Goal: Task Accomplishment & Management: Manage account settings

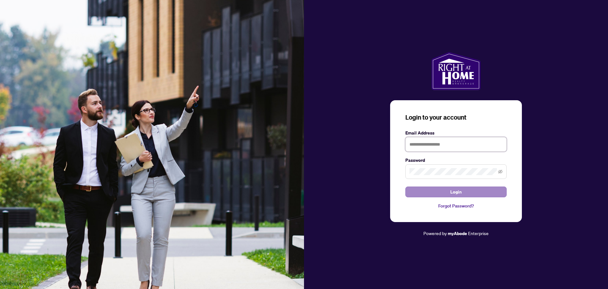
type input "**********"
click at [458, 194] on span "Login" at bounding box center [455, 192] width 11 height 10
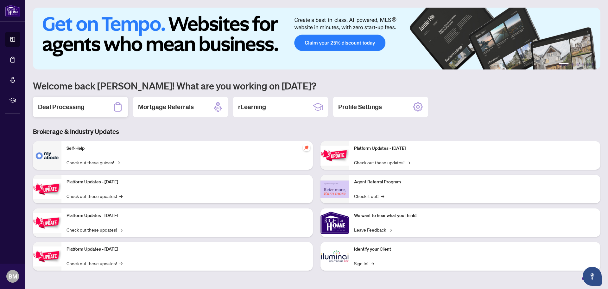
click at [67, 112] on div "Deal Processing" at bounding box center [80, 107] width 95 height 20
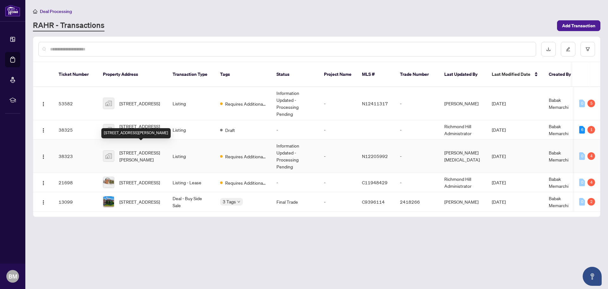
click at [150, 149] on span "[STREET_ADDRESS][PERSON_NAME]" at bounding box center [140, 156] width 43 height 14
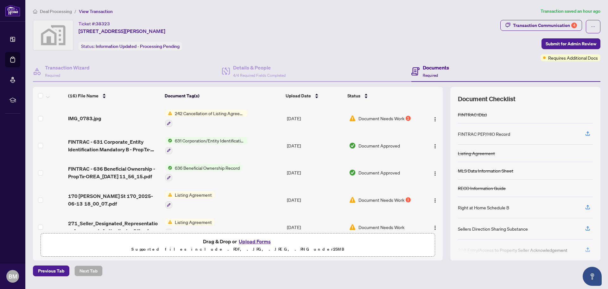
click at [255, 244] on button "Upload Forms" at bounding box center [255, 241] width 36 height 8
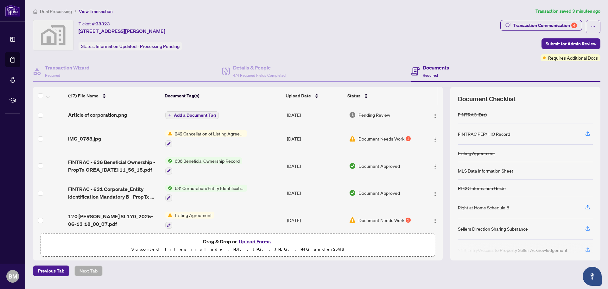
click at [380, 138] on span "Document Needs Work" at bounding box center [382, 138] width 46 height 7
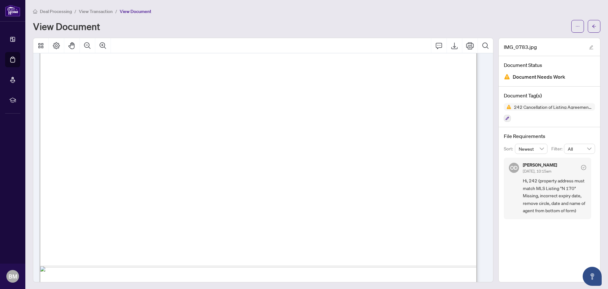
scroll to position [285, 0]
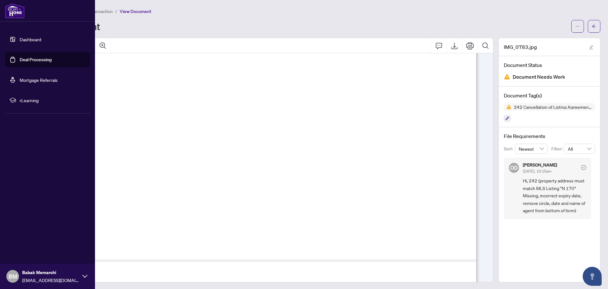
click at [20, 36] on link "Dashboard" at bounding box center [31, 39] width 22 height 6
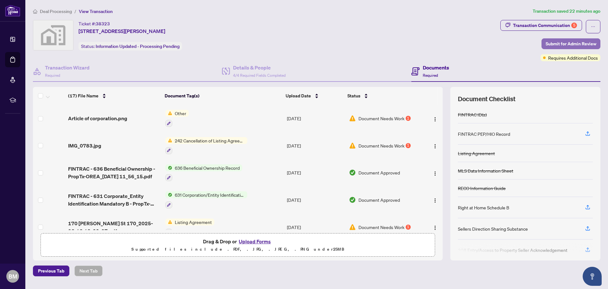
click at [575, 44] on span "Submit for Admin Review" at bounding box center [571, 44] width 51 height 10
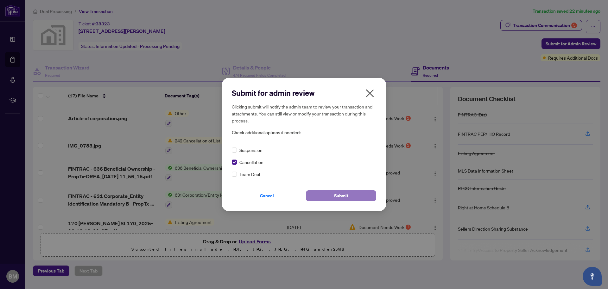
click at [342, 199] on span "Submit" at bounding box center [341, 195] width 14 height 10
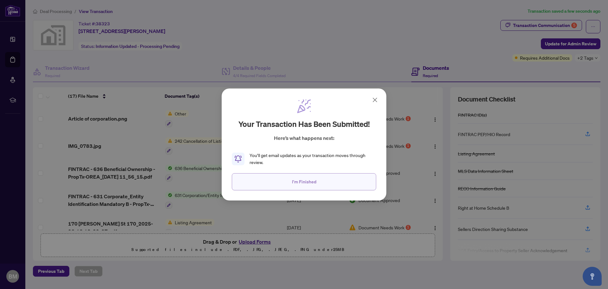
click at [308, 185] on span "I'm Finished" at bounding box center [304, 181] width 24 height 10
